Goal: Information Seeking & Learning: Learn about a topic

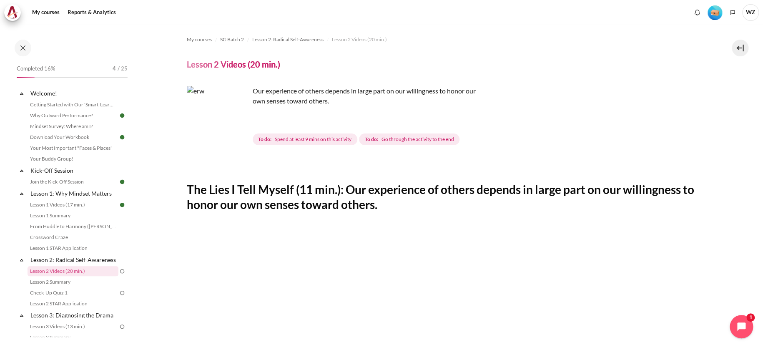
scroll to position [167, 0]
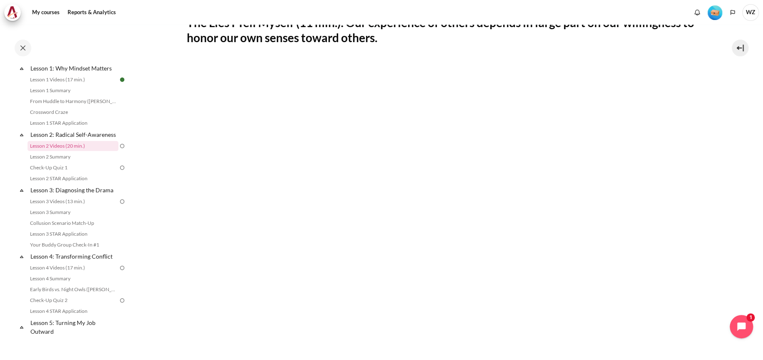
click at [726, 78] on section "My courses SG Batch 2 Lesson 2: Radical Self-Awareness Lesson 2 Videos (20 min.…" at bounding box center [444, 185] width 623 height 655
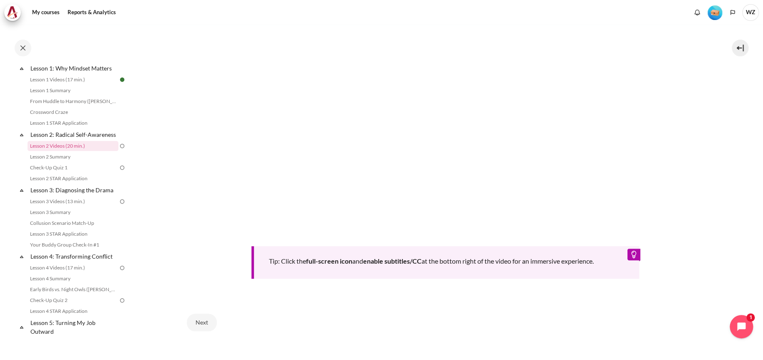
scroll to position [338, 0]
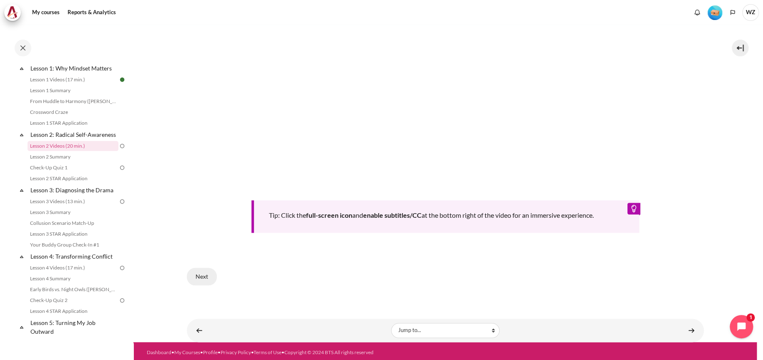
click at [204, 275] on button "Next" at bounding box center [202, 277] width 30 height 18
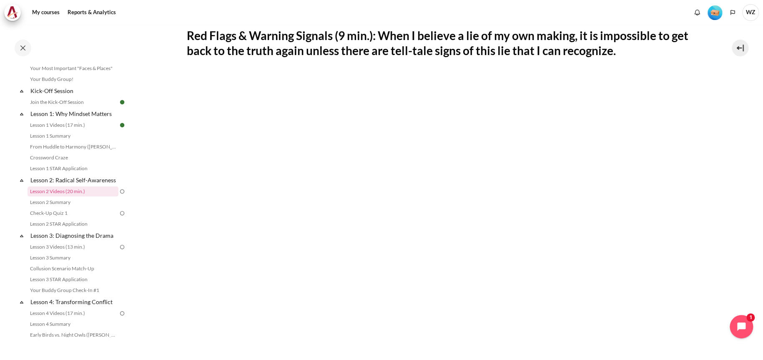
scroll to position [167, 0]
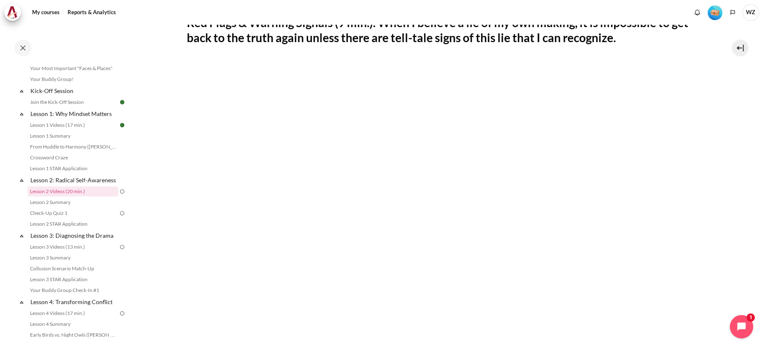
click at [717, 95] on section "My courses SG Batch 2 Lesson 2: Radical Self-Awareness Lesson 2 Videos (20 min.…" at bounding box center [444, 185] width 623 height 655
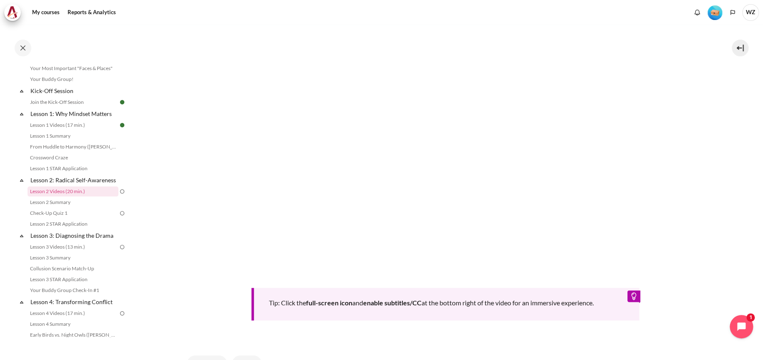
scroll to position [333, 0]
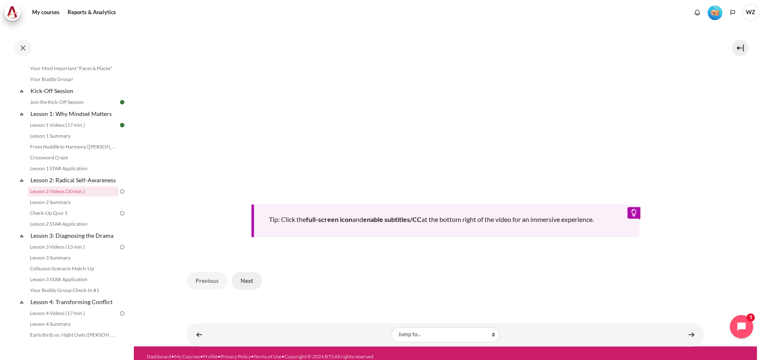
click at [247, 282] on button "Next" at bounding box center [247, 281] width 30 height 18
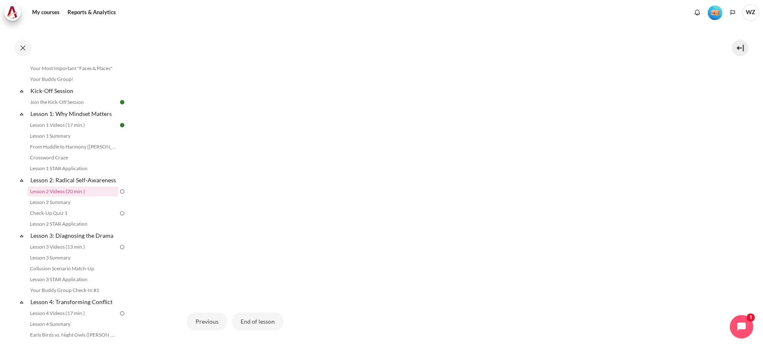
scroll to position [208, 0]
click at [265, 316] on button "End of lesson" at bounding box center [258, 319] width 52 height 18
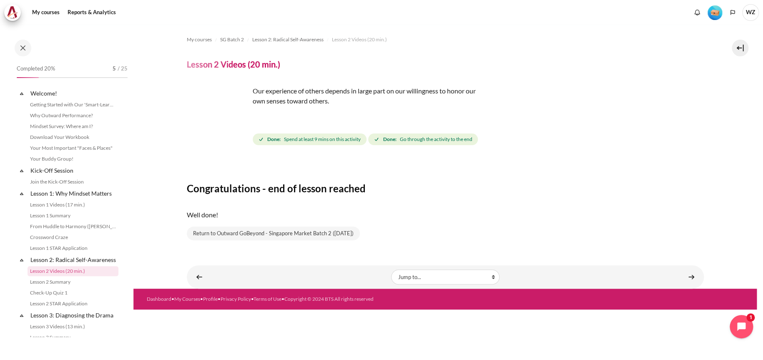
scroll to position [80, 0]
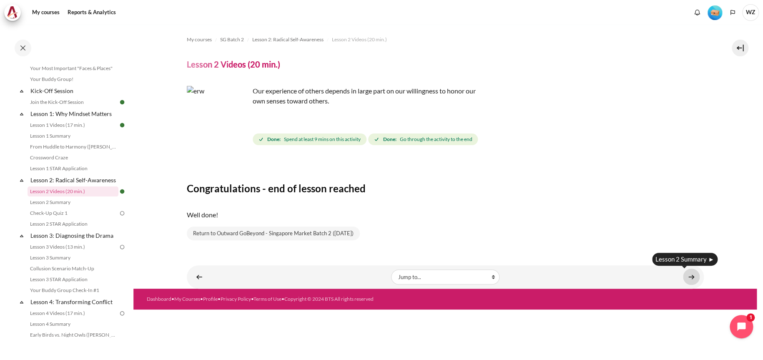
click at [690, 280] on link "Content" at bounding box center [691, 276] width 17 height 16
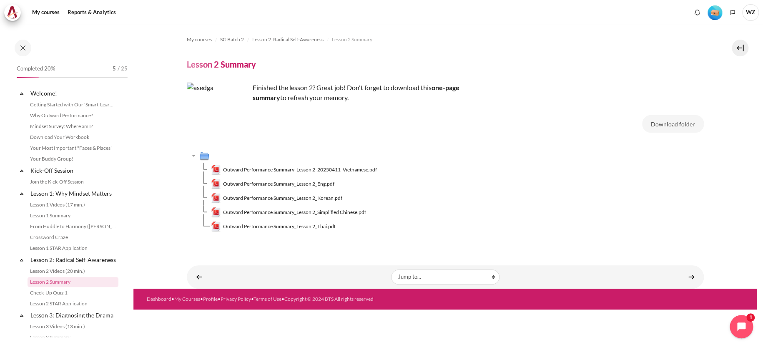
scroll to position [90, 0]
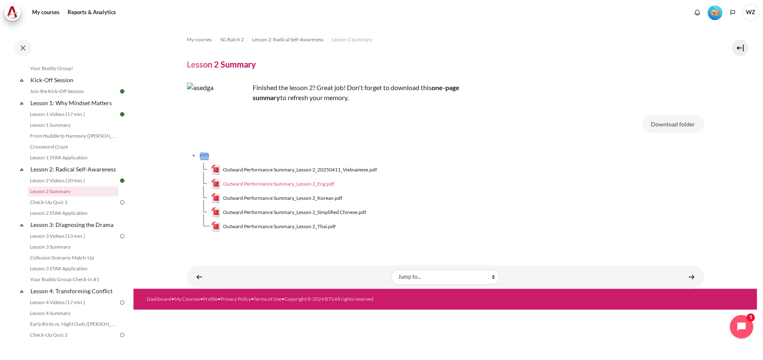
click at [277, 187] on span "Outward Performance Summary_Lesson 2_Eng.pdf" at bounding box center [278, 184] width 111 height 8
click at [689, 275] on link "Content" at bounding box center [691, 276] width 17 height 16
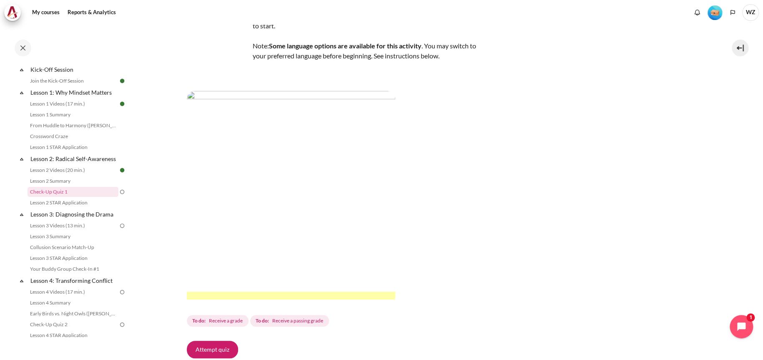
scroll to position [83, 0]
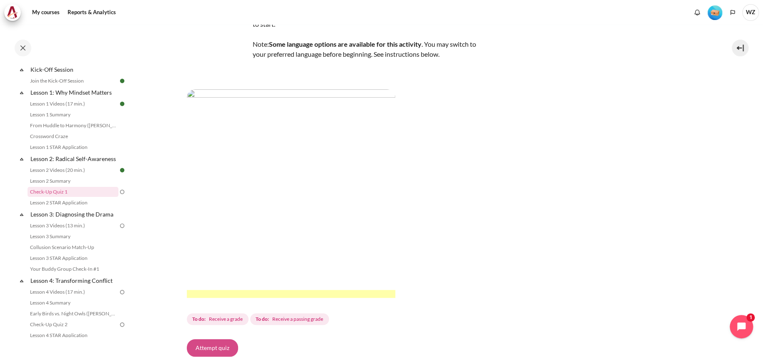
click at [211, 349] on button "Attempt quiz" at bounding box center [212, 348] width 51 height 18
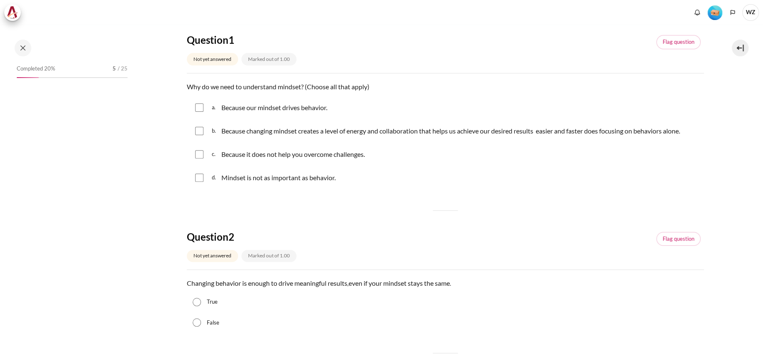
scroll to position [101, 0]
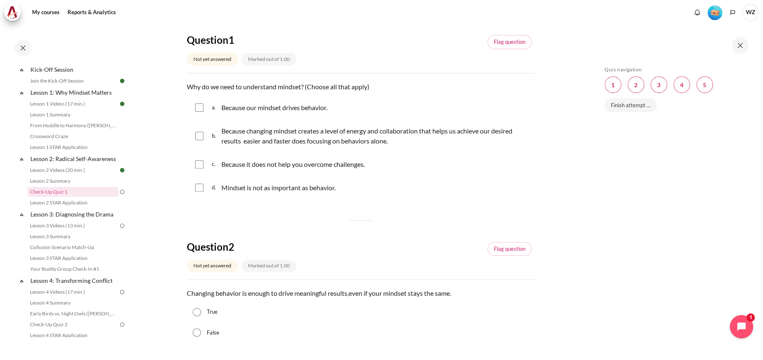
click at [203, 105] on input "Content" at bounding box center [199, 107] width 8 height 8
checkbox input "true"
click at [198, 132] on input "Content" at bounding box center [199, 136] width 8 height 8
checkbox input "true"
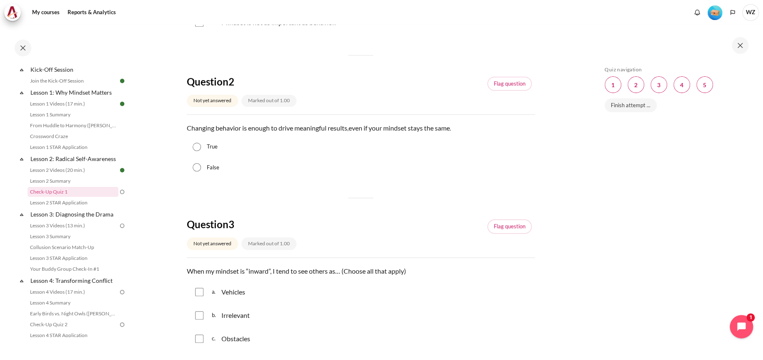
scroll to position [250, 0]
click at [210, 165] on label "False" at bounding box center [213, 166] width 13 height 8
click at [201, 165] on input "False" at bounding box center [197, 165] width 8 height 8
radio input "true"
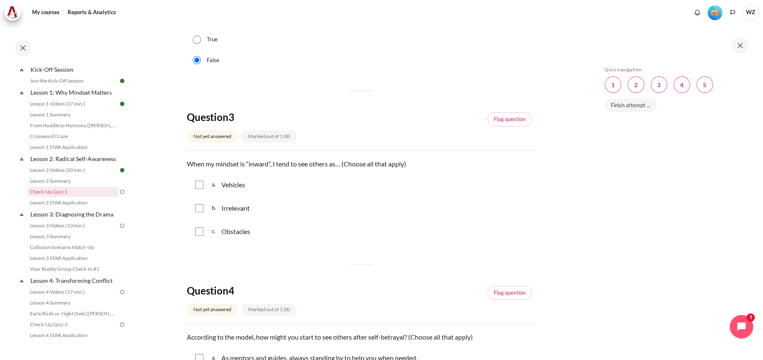
scroll to position [375, 0]
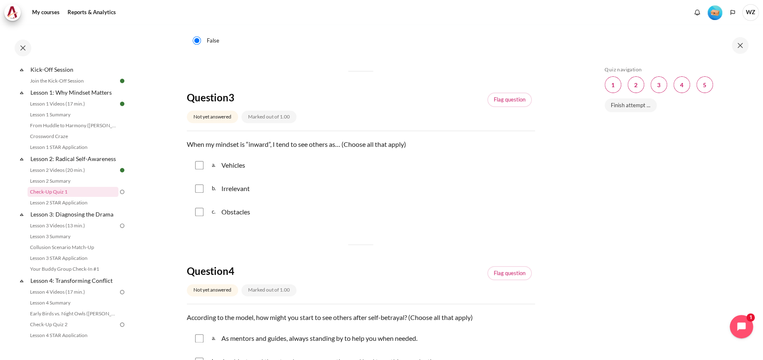
click at [200, 163] on input "Content" at bounding box center [199, 165] width 8 height 8
checkbox input "true"
click at [200, 212] on input "Content" at bounding box center [199, 212] width 8 height 8
checkbox input "true"
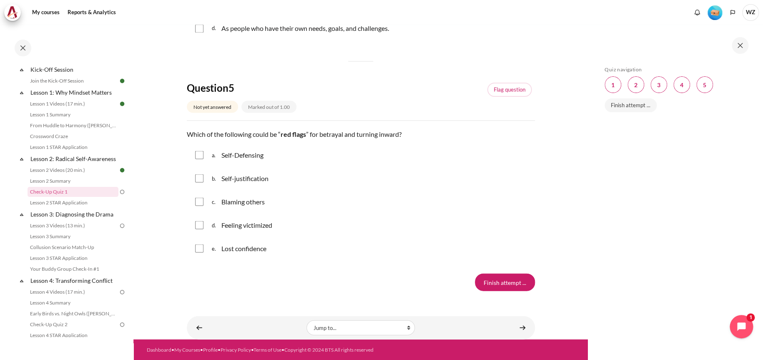
scroll to position [512, 0]
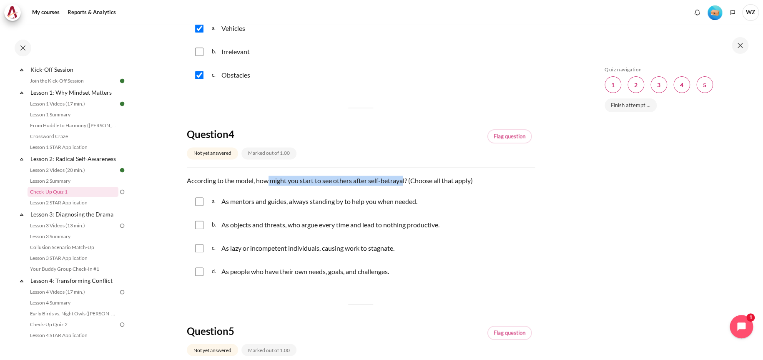
drag, startPoint x: 406, startPoint y: 180, endPoint x: 268, endPoint y: 174, distance: 137.7
click at [268, 174] on div "Question 4 Not yet answered Marked out of 1.00 Flag question Question text Acco…" at bounding box center [361, 206] width 348 height 156
click at [346, 192] on div "a. As mentors and guides, always standing by to help you when needed." at bounding box center [361, 201] width 348 height 22
drag, startPoint x: 258, startPoint y: 177, endPoint x: 407, endPoint y: 183, distance: 148.5
click at [407, 183] on p "According to the model, how might you start to see others after self-betrayal? …" at bounding box center [361, 180] width 348 height 10
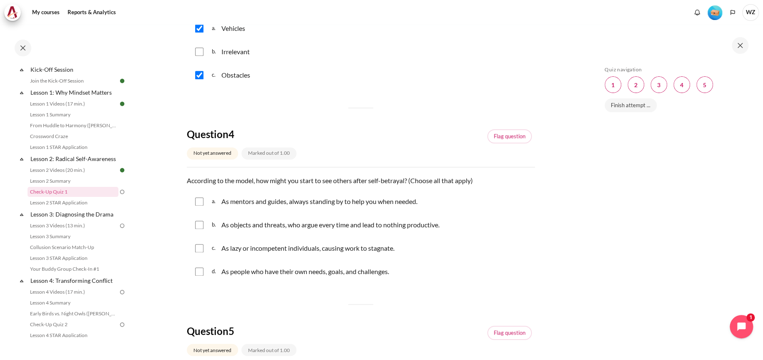
click at [520, 225] on div "b. As objects and threats, who argue every time and lead to nothing productive." at bounding box center [361, 225] width 348 height 22
click at [271, 225] on p "As objects and threats, who argue every time and lead to nothing productive." at bounding box center [330, 225] width 218 height 10
checkbox input "true"
click at [199, 250] on input "Content" at bounding box center [199, 248] width 8 height 8
checkbox input "true"
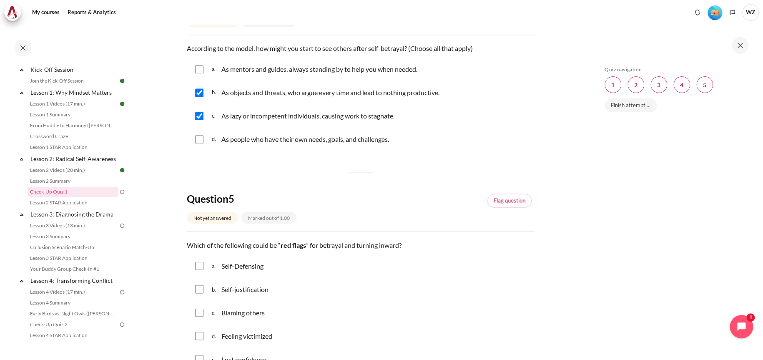
scroll to position [762, 0]
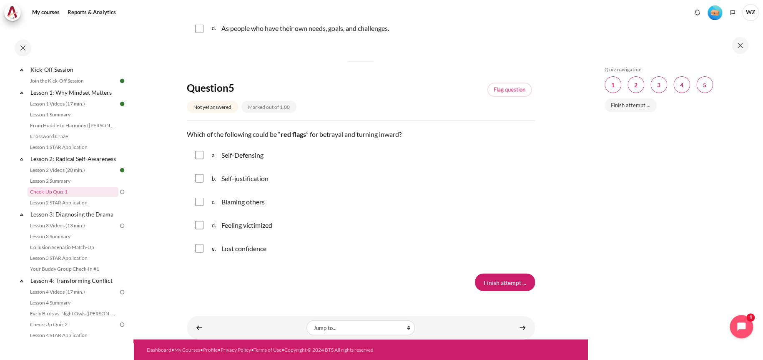
click at [208, 144] on div "a. Self-Defensing" at bounding box center [361, 155] width 348 height 22
click at [200, 150] on input "Content" at bounding box center [199, 154] width 8 height 8
checkbox input "true"
click at [195, 174] on input "Content" at bounding box center [199, 178] width 8 height 8
checkbox input "true"
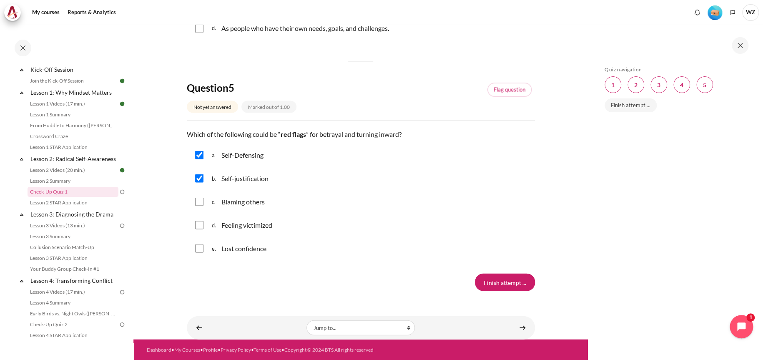
click at [193, 199] on div "c. Blaming others" at bounding box center [361, 201] width 348 height 22
click at [196, 197] on input "Content" at bounding box center [199, 201] width 8 height 8
checkbox input "true"
click at [199, 220] on input "Content" at bounding box center [199, 224] width 8 height 8
checkbox input "true"
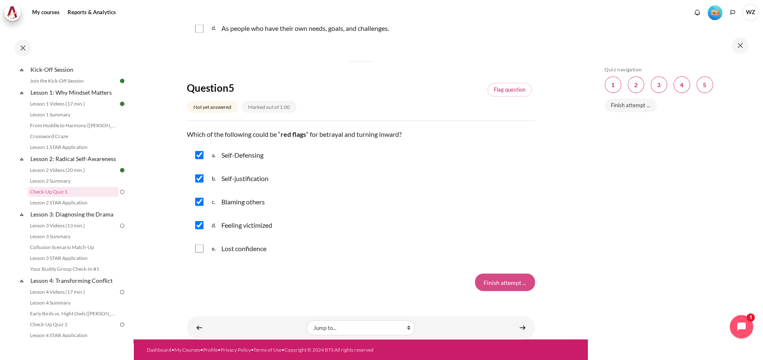
click at [511, 273] on input "Finish attempt ..." at bounding box center [505, 282] width 60 height 18
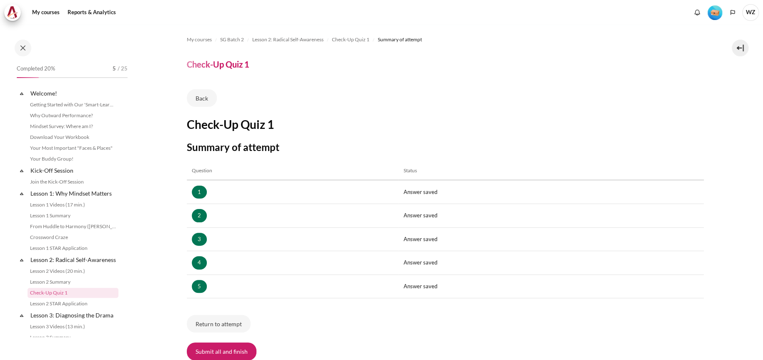
scroll to position [101, 0]
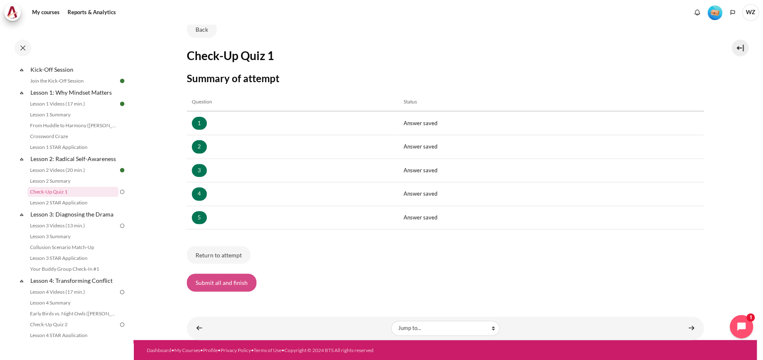
click at [235, 285] on button "Submit all and finish" at bounding box center [222, 282] width 70 height 18
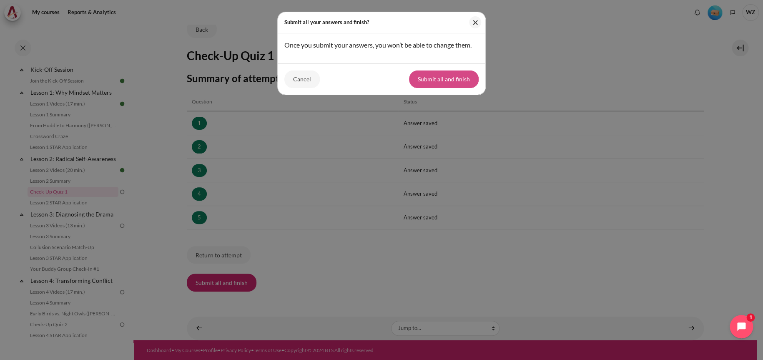
click at [456, 82] on button "Submit all and finish" at bounding box center [444, 79] width 70 height 18
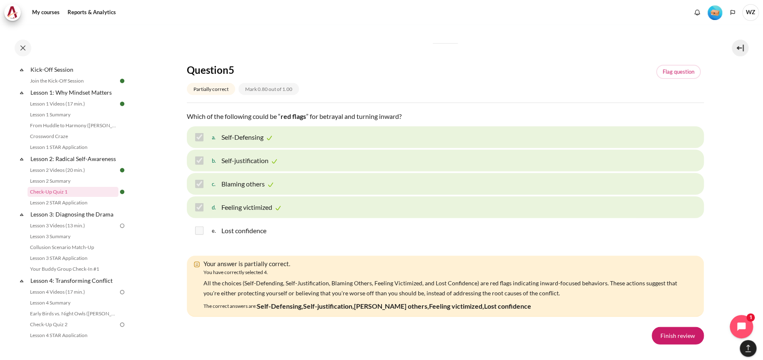
scroll to position [1042, 0]
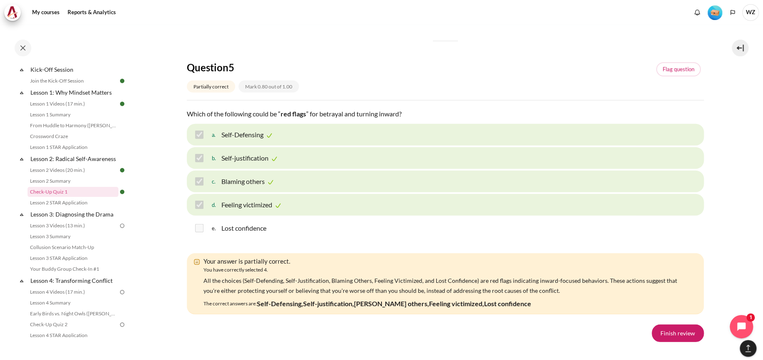
drag, startPoint x: 413, startPoint y: 255, endPoint x: 626, endPoint y: 261, distance: 212.7
click at [626, 17] on div "The correct answers are: As mentors and guides, always standing by to help you …" at bounding box center [447, 3] width 488 height 27
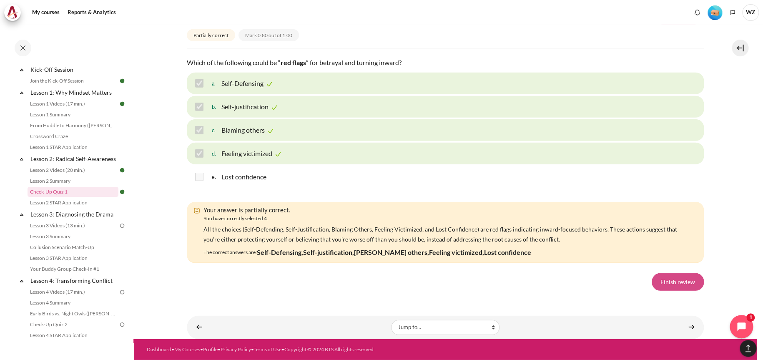
scroll to position [1352, 0]
click at [674, 280] on link "Finish review" at bounding box center [677, 282] width 52 height 18
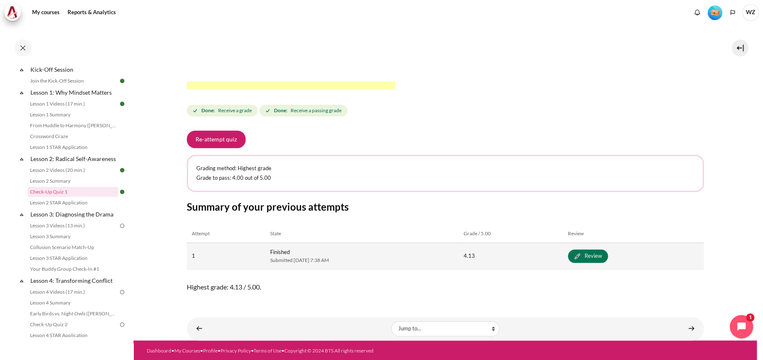
scroll to position [292, 0]
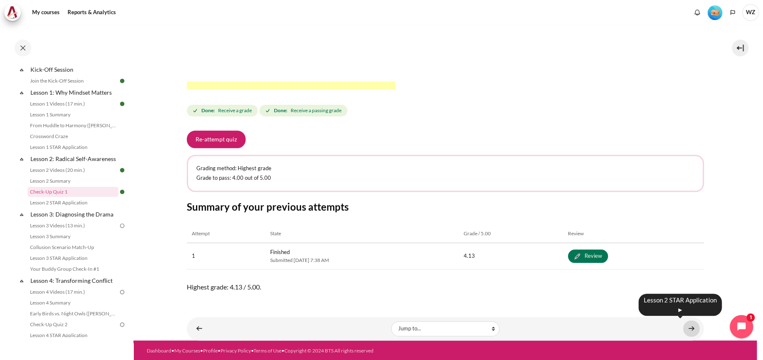
click at [683, 330] on link "Content" at bounding box center [691, 328] width 17 height 16
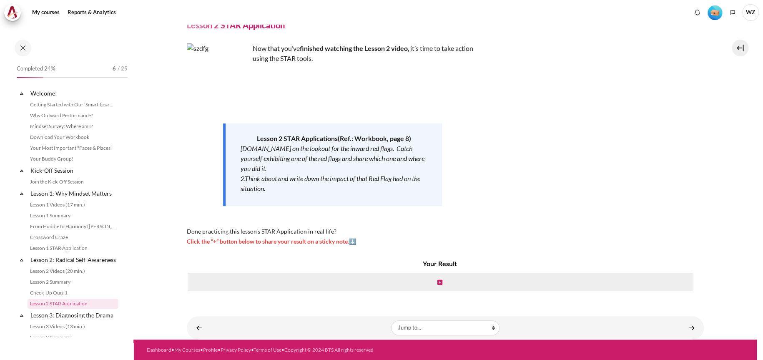
scroll to position [112, 0]
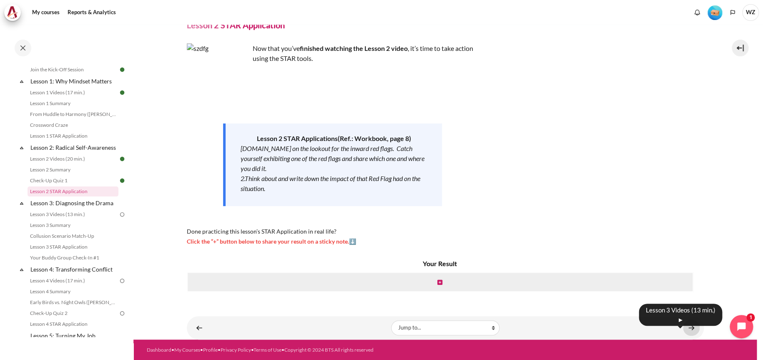
click at [687, 324] on link "Content" at bounding box center [691, 327] width 17 height 16
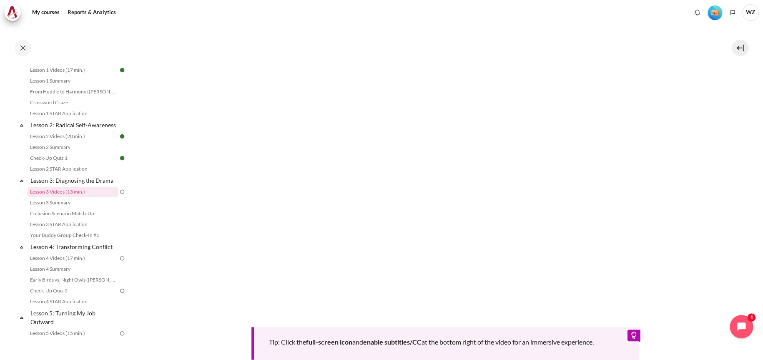
scroll to position [208, 0]
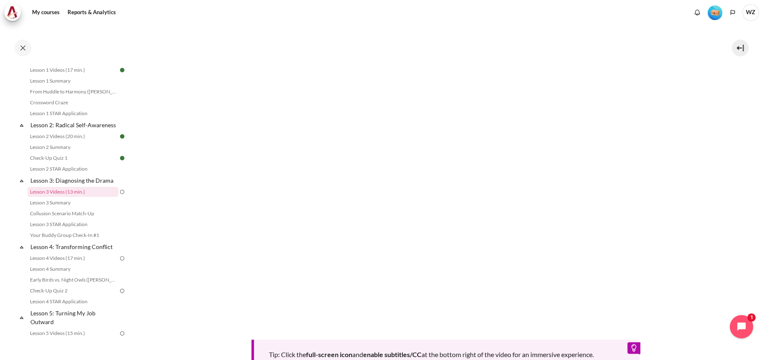
click at [745, 267] on section "My courses SG Batch 2 Lesson 3: Diagnosing the Drama Lesson 3 Videos (13 min.) …" at bounding box center [444, 148] width 623 height 665
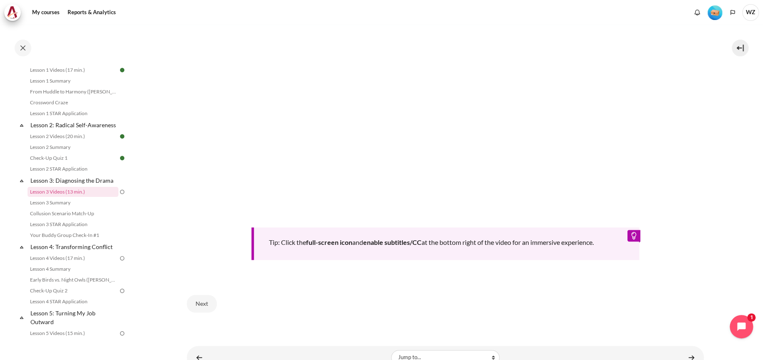
scroll to position [348, 0]
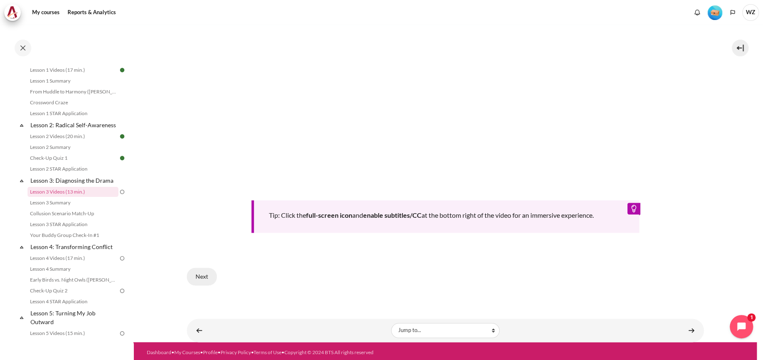
click at [202, 273] on button "Next" at bounding box center [202, 277] width 30 height 18
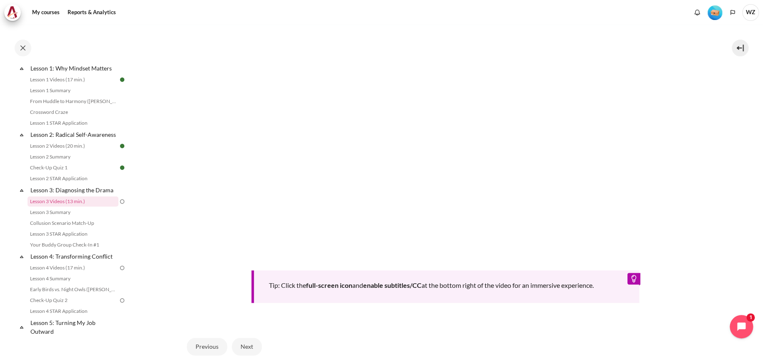
scroll to position [181, 0]
